Goal: Information Seeking & Learning: Learn about a topic

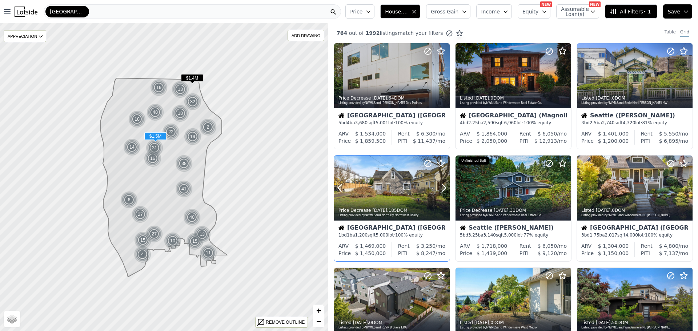
click at [376, 193] on div at bounding box center [392, 188] width 116 height 65
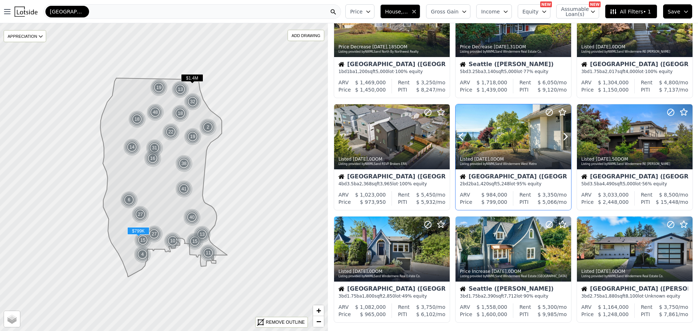
scroll to position [182, 0]
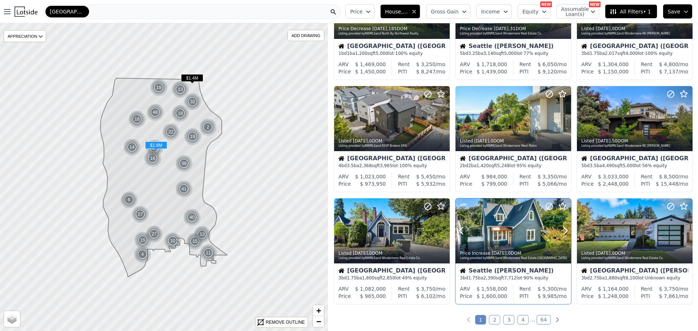
click at [506, 237] on div at bounding box center [514, 231] width 116 height 65
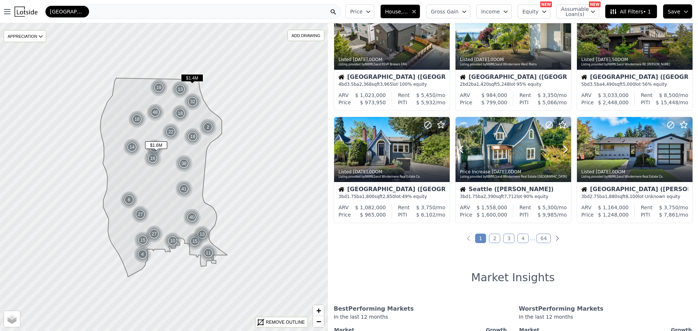
scroll to position [291, 0]
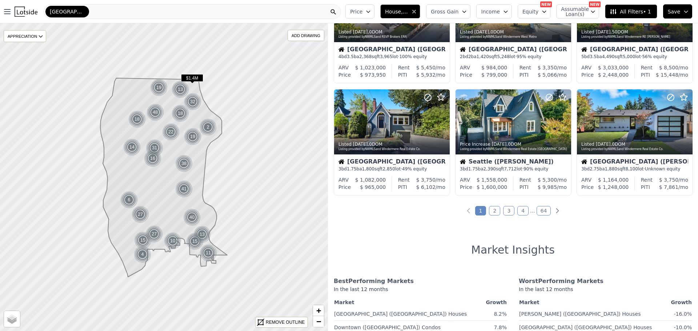
click at [494, 209] on link "2" at bounding box center [494, 210] width 11 height 9
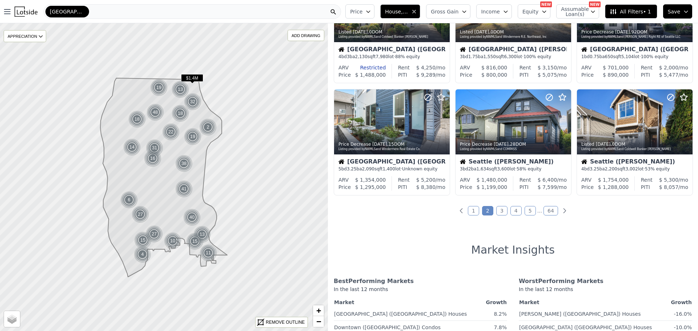
click at [501, 211] on link "3" at bounding box center [501, 210] width 11 height 9
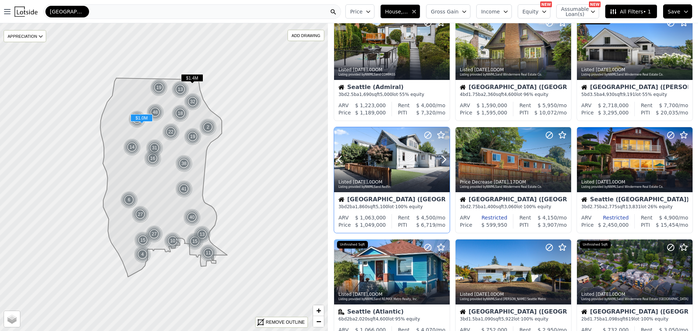
scroll to position [73, 0]
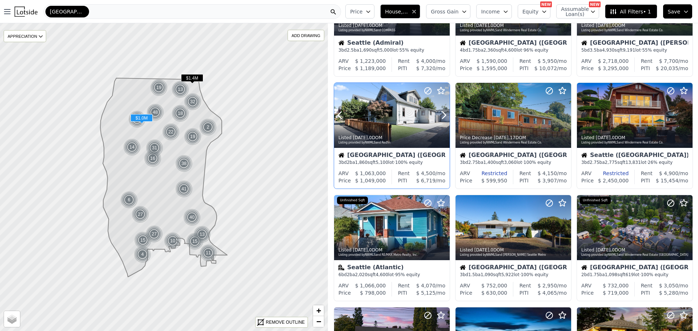
click at [382, 128] on div at bounding box center [392, 131] width 116 height 13
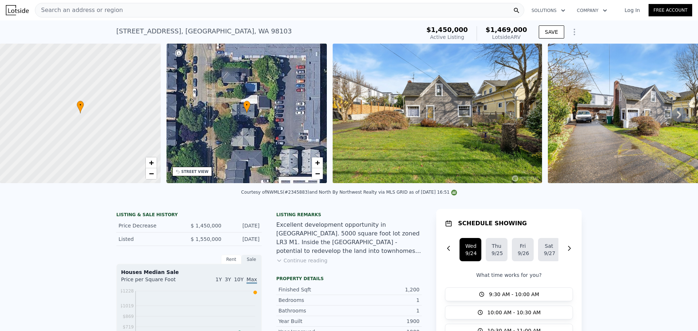
click at [632, 11] on link "Log In" at bounding box center [632, 10] width 33 height 7
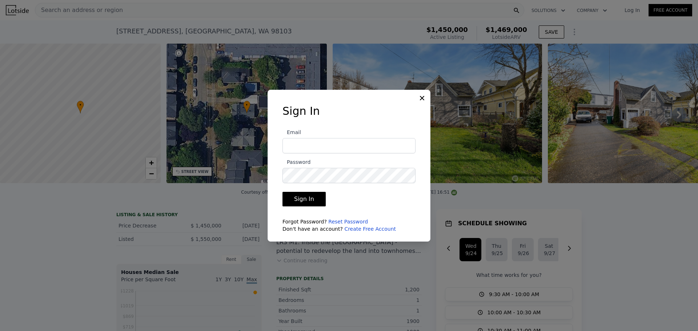
type input "[EMAIL_ADDRESS][DOMAIN_NAME]"
click at [297, 200] on button "Sign In" at bounding box center [304, 199] width 43 height 15
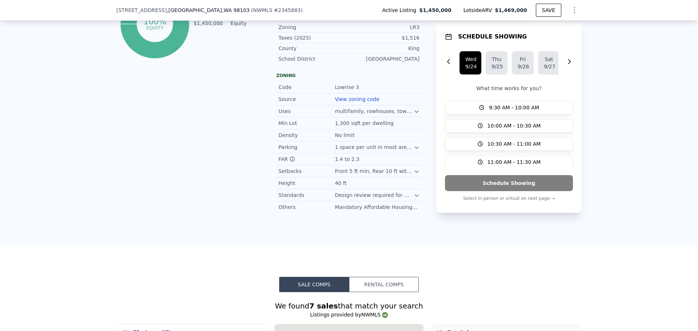
scroll to position [507, 0]
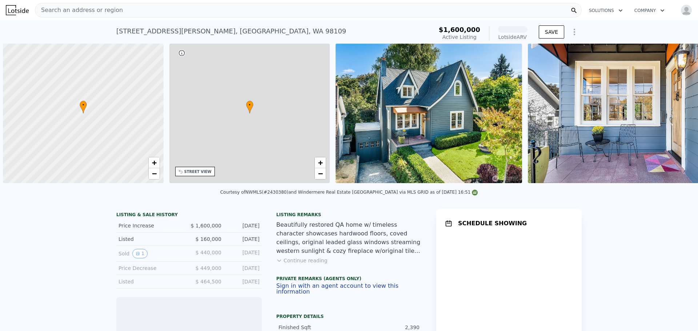
scroll to position [0, 3]
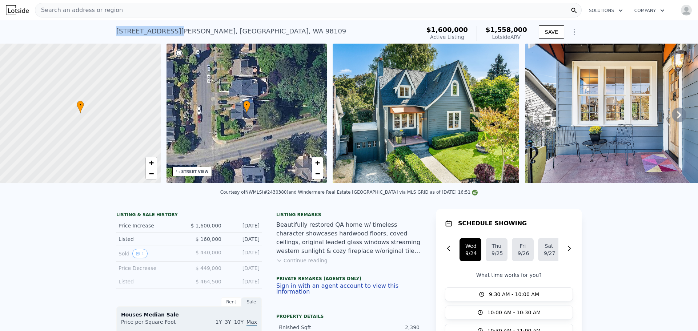
drag, startPoint x: 113, startPoint y: 31, endPoint x: 171, endPoint y: 33, distance: 57.1
click at [171, 33] on div "[STREET_ADDRESS][PERSON_NAME]" at bounding box center [231, 31] width 230 height 10
copy div "[STREET_ADDRESS][PERSON_NAME]"
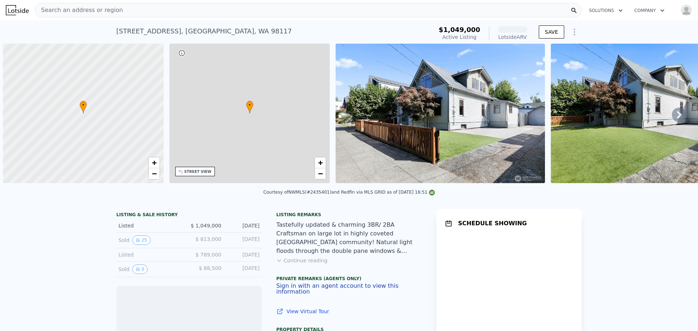
scroll to position [0, 3]
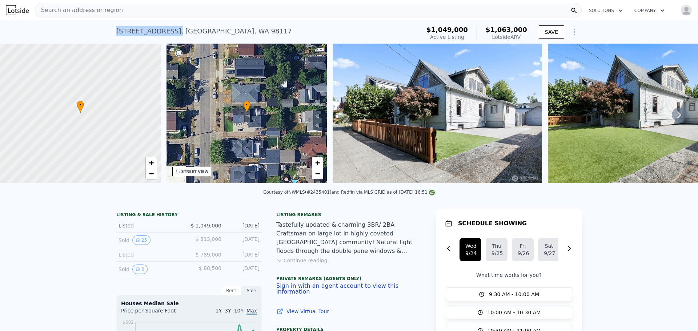
drag, startPoint x: 113, startPoint y: 29, endPoint x: 166, endPoint y: 28, distance: 52.8
click at [169, 28] on div "6532 20th Ave NW , Seattle , WA 98117 Active at $1.049m (~ARV $1.063m ) $1,049,…" at bounding box center [349, 31] width 698 height 23
copy div "6532 20th Ave NW"
